Goal: Find specific page/section

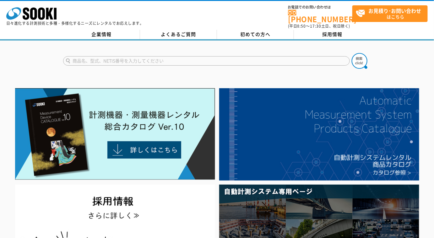
click at [166, 57] on input "text" at bounding box center [206, 60] width 287 height 9
type input "L600"
click at [352, 53] on button at bounding box center [360, 61] width 16 height 16
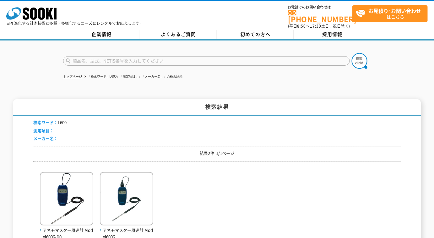
click at [84, 59] on input "text" at bounding box center [206, 60] width 287 height 9
type input "600"
click at [352, 53] on button at bounding box center [360, 61] width 16 height 16
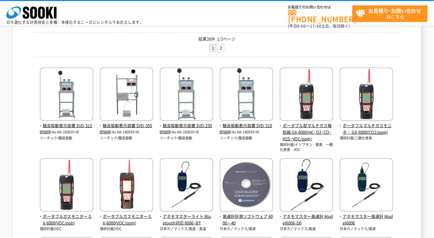
scroll to position [200, 0]
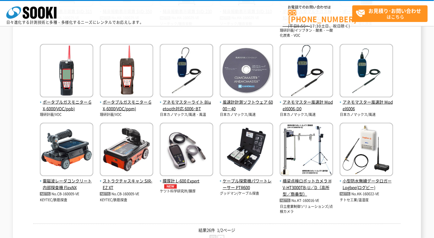
click at [221, 236] on link "2" at bounding box center [221, 240] width 6 height 8
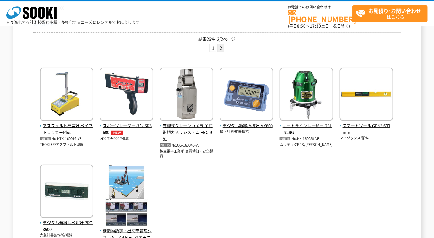
scroll to position [114, 0]
